Goal: Information Seeking & Learning: Find specific fact

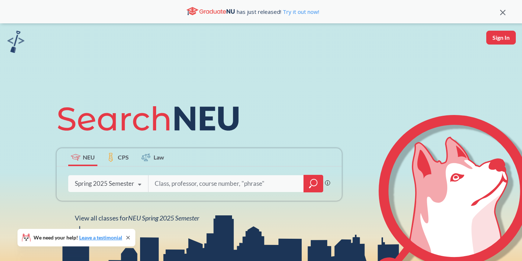
click at [121, 180] on div "Spring 2025 Semester" at bounding box center [104, 183] width 59 height 8
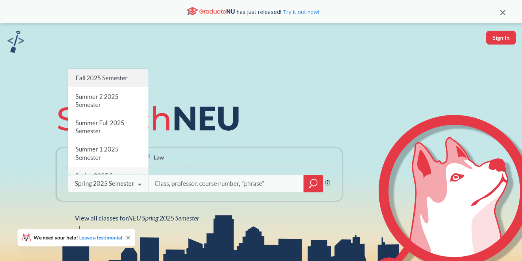
click at [107, 75] on span "Fall 2025 Semester" at bounding box center [101, 78] width 52 height 8
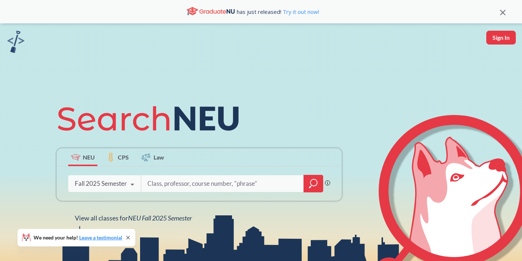
click at [164, 182] on input "search" at bounding box center [223, 183] width 152 height 15
type input "cy 5001"
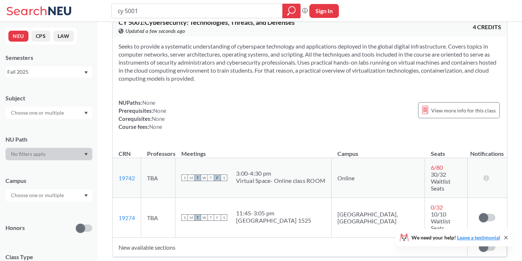
scroll to position [18, 0]
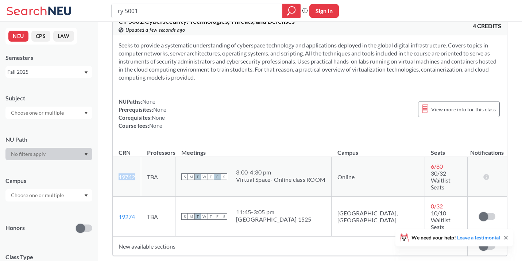
drag, startPoint x: 138, startPoint y: 171, endPoint x: 117, endPoint y: 169, distance: 20.8
click at [117, 169] on td "19742 View this section on Banner." at bounding box center [127, 177] width 28 height 40
copy link "19742"
click at [42, 5] on icon at bounding box center [40, 11] width 68 height 15
